Goal: Find specific page/section: Find specific page/section

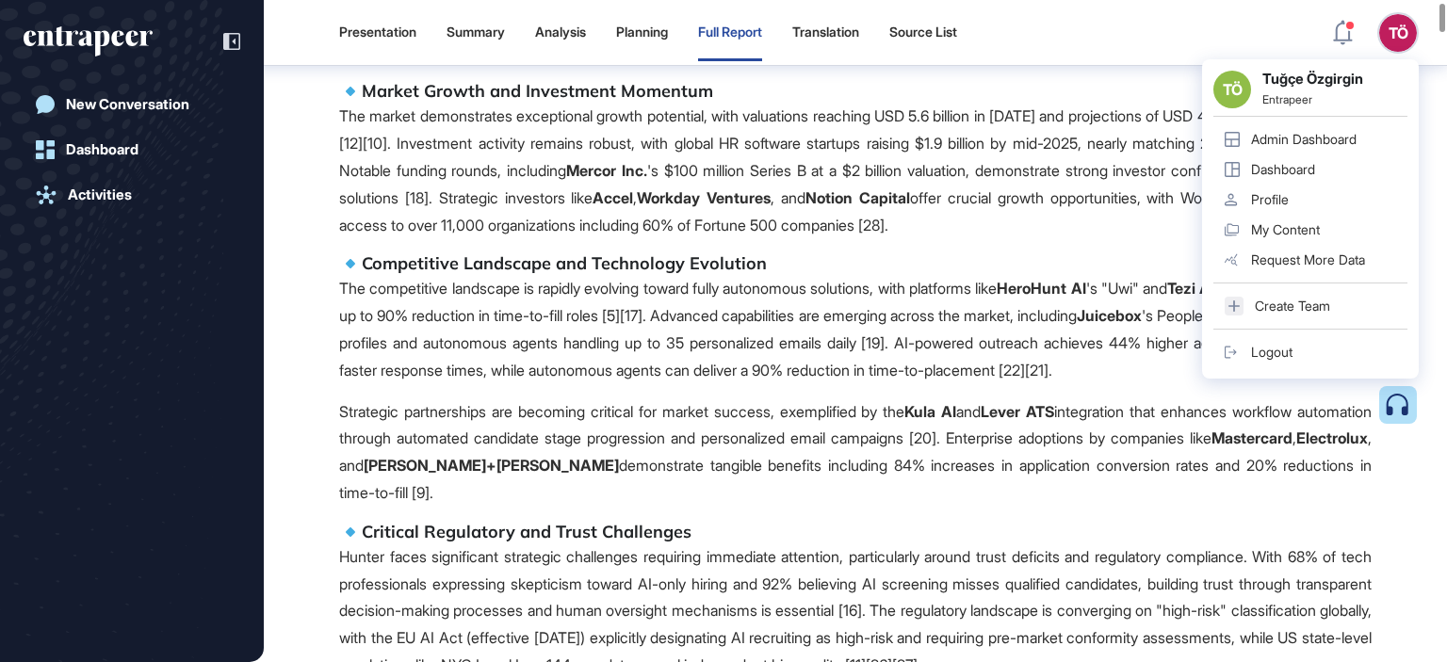
scroll to position [621, 0]
drag, startPoint x: 1439, startPoint y: 11, endPoint x: 1398, endPoint y: 267, distance: 258.6
click at [1446, 347] on html "Presentation Summary Analysis Planning Full Report Translation Source List TÖ T…" at bounding box center [723, 331] width 1447 height 662
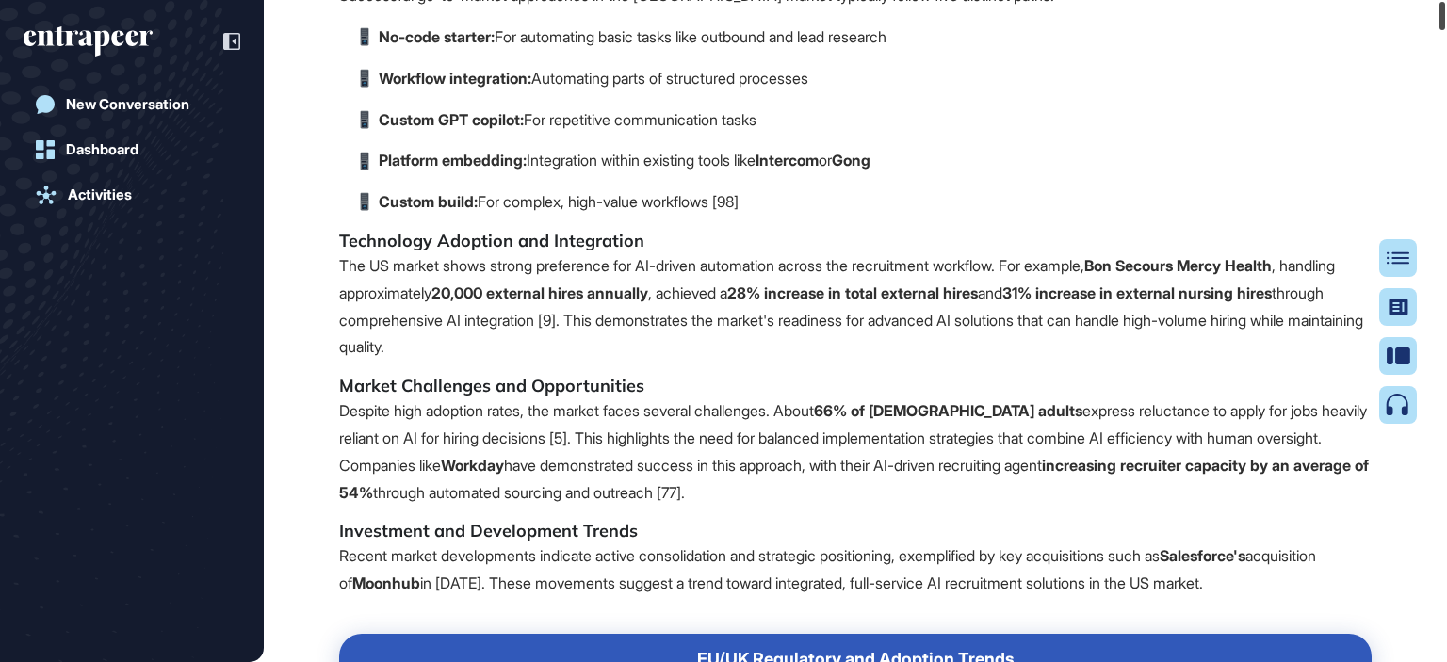
scroll to position [0, 0]
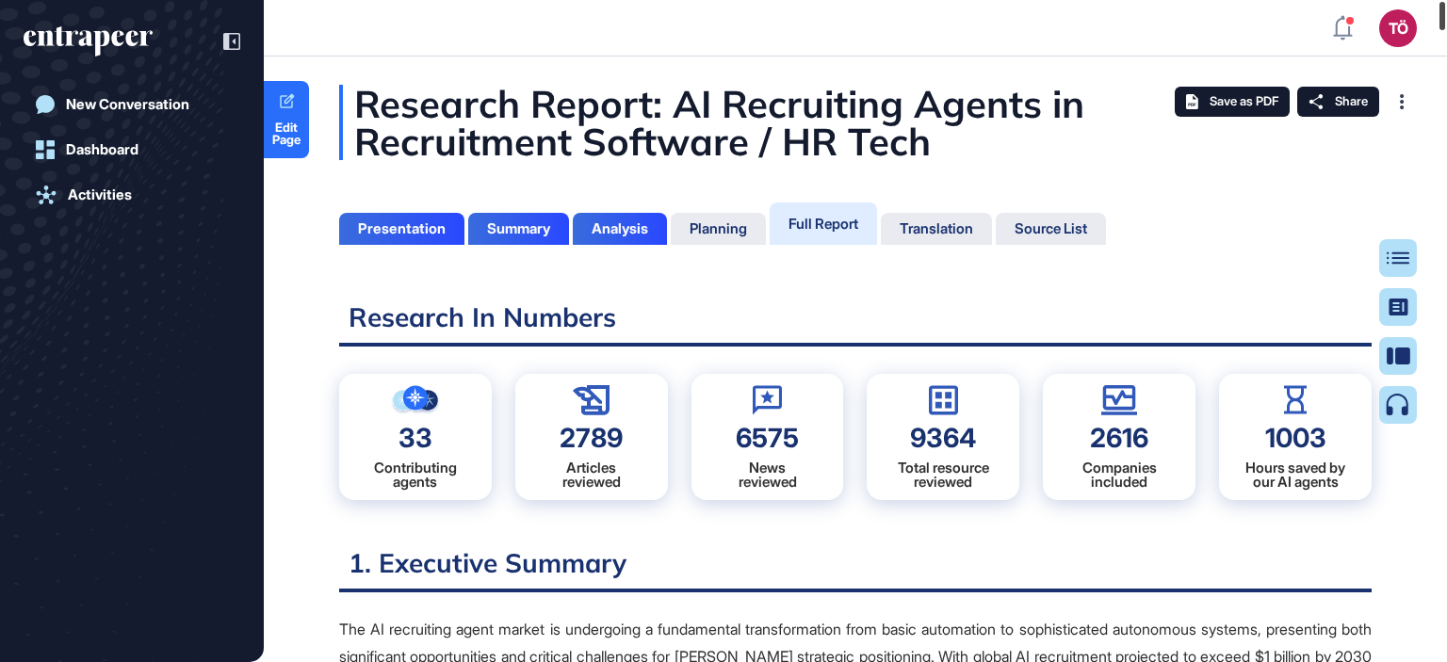
drag, startPoint x: 1444, startPoint y: 346, endPoint x: 1432, endPoint y: -53, distance: 398.7
click at [1432, 0] on html "TÖ Admin Dashboard Dashboard Profile My Content Request More Data New Conversat…" at bounding box center [723, 331] width 1447 height 662
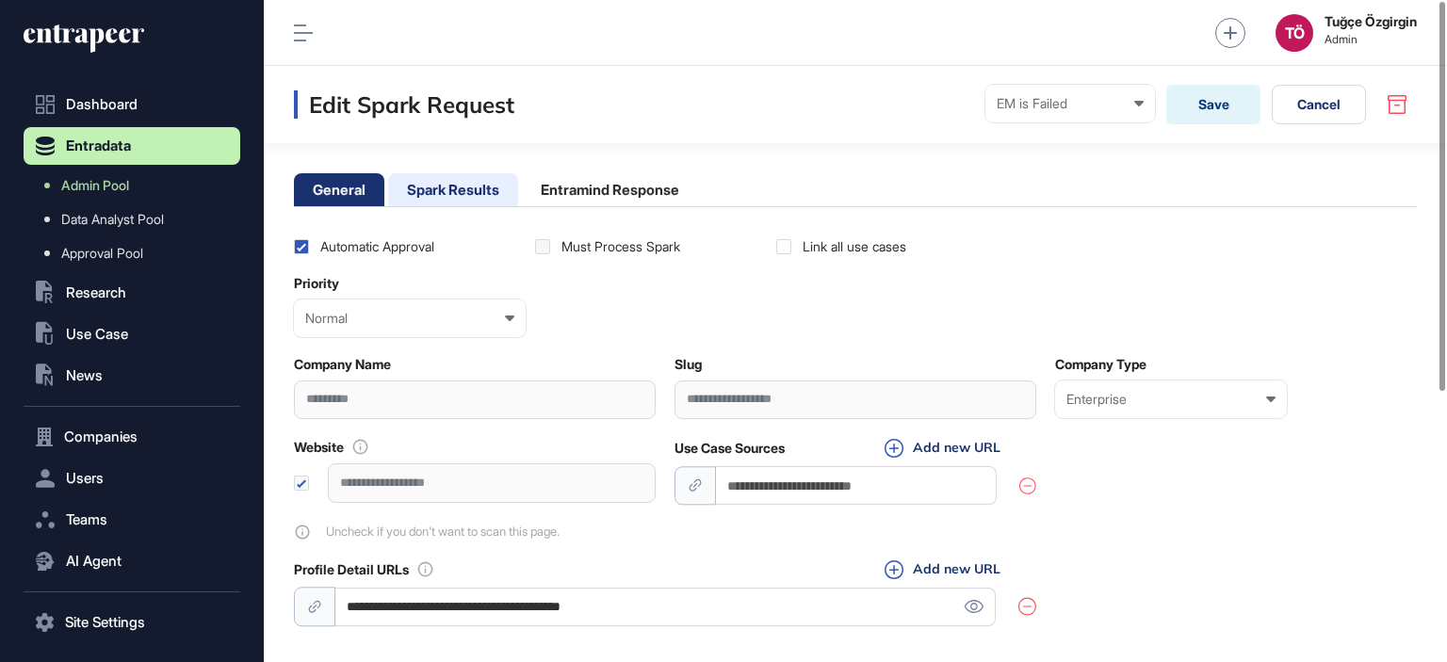
click at [427, 181] on li "Spark Results" at bounding box center [453, 189] width 130 height 33
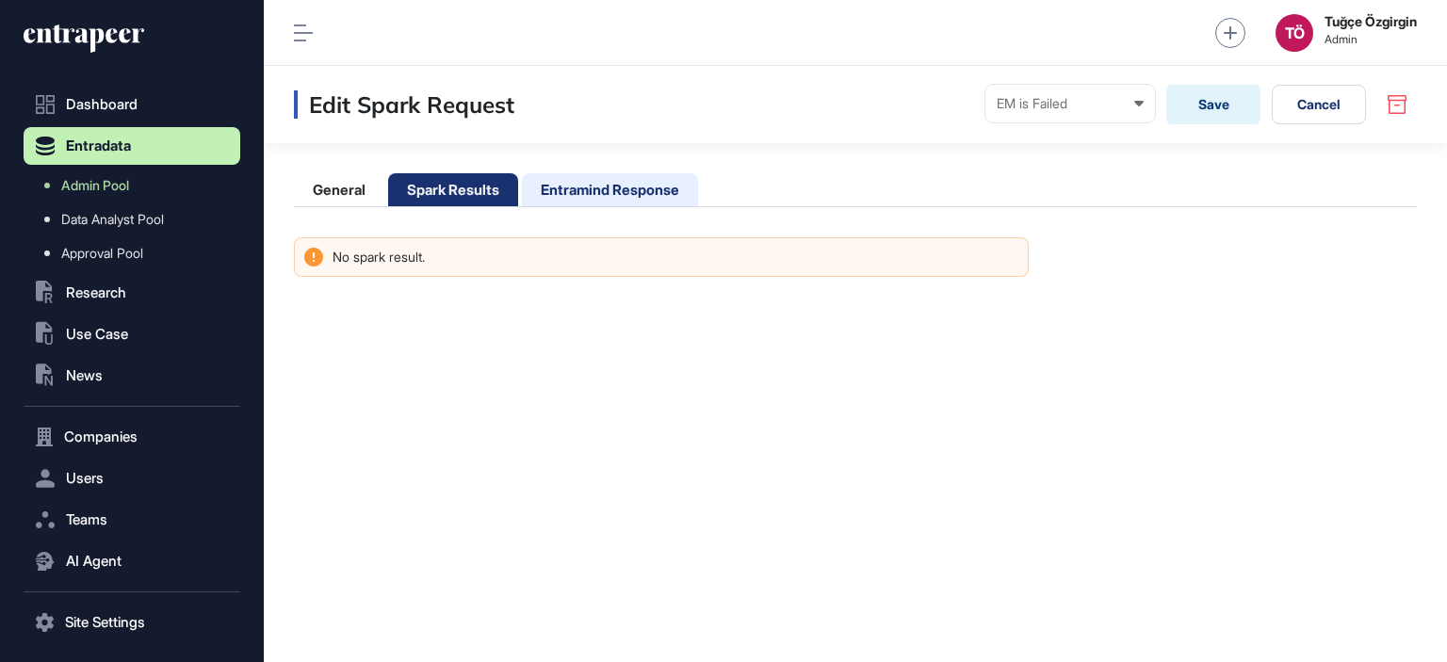
click at [603, 191] on li "Entramind Response" at bounding box center [610, 189] width 176 height 33
